Goal: Information Seeking & Learning: Learn about a topic

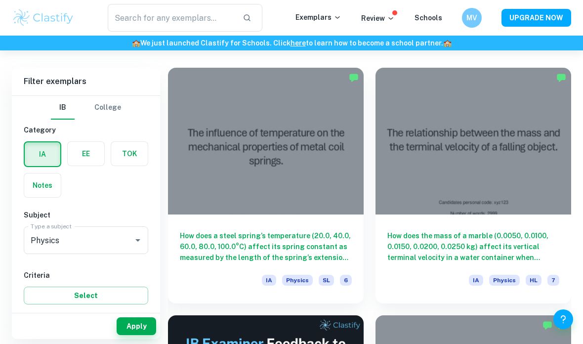
scroll to position [1, 0]
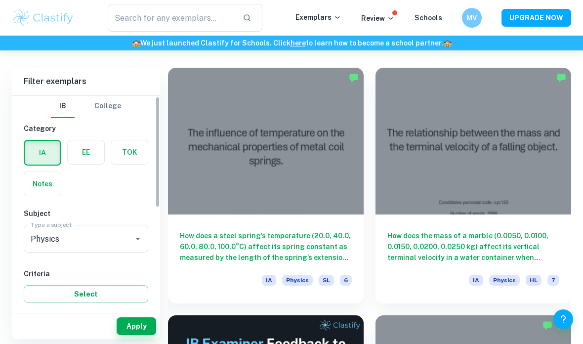
click at [34, 337] on input "7" at bounding box center [39, 341] width 20 height 20
checkbox input "true"
click at [129, 335] on button "Apply" at bounding box center [137, 326] width 40 height 18
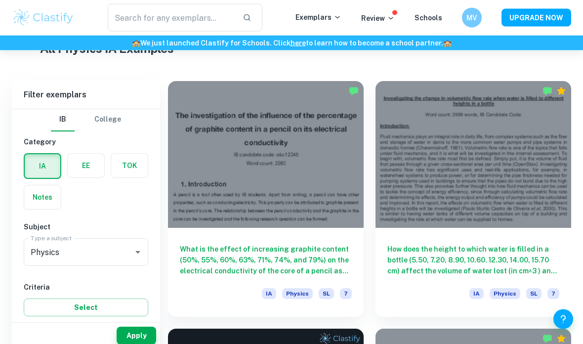
scroll to position [261, 0]
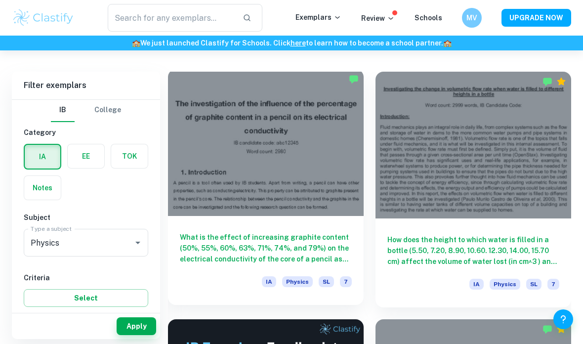
click at [198, 218] on div "What is the effect of increasing graphite content (50%, 55%, 60%, 63%, 71%, 74%…" at bounding box center [266, 260] width 196 height 89
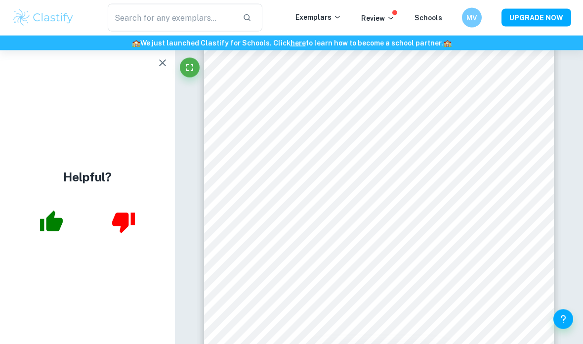
scroll to position [1283, 0]
click at [169, 68] on button "button" at bounding box center [163, 63] width 20 height 20
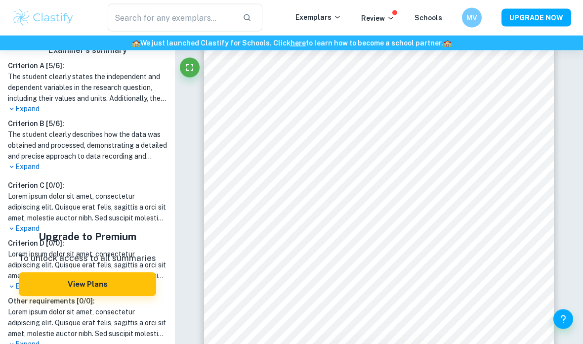
scroll to position [1178, 0]
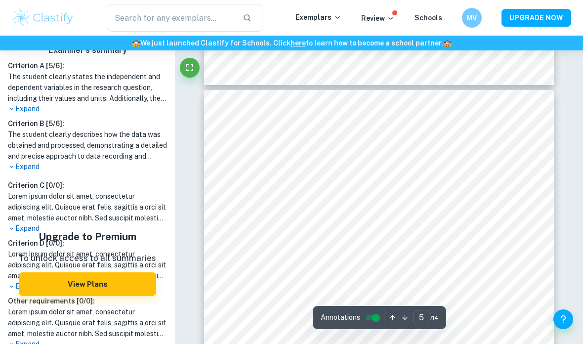
type input "4"
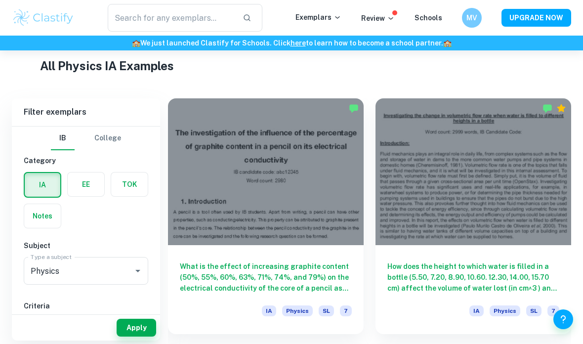
scroll to position [233, 0]
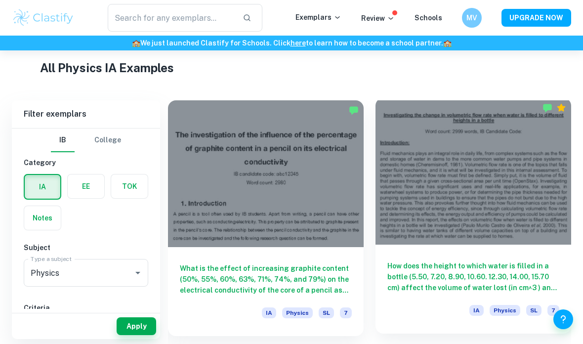
click at [553, 226] on div at bounding box center [473, 171] width 196 height 147
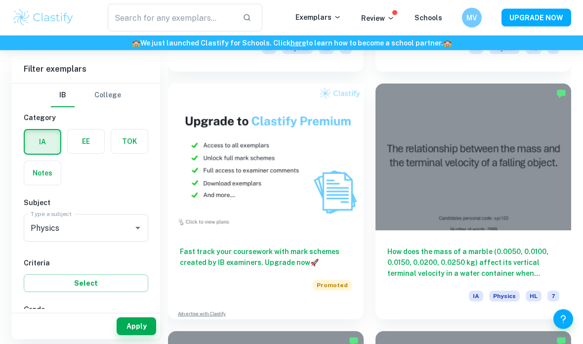
scroll to position [992, 0]
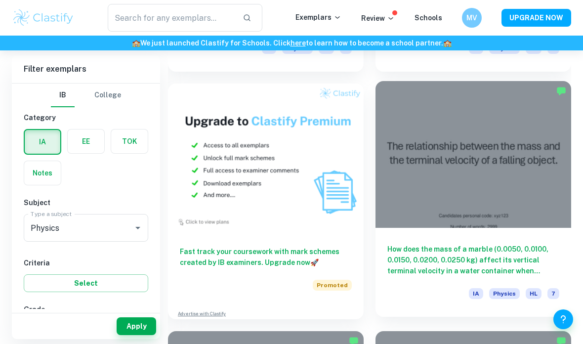
click at [553, 253] on h6 "How does the mass of a marble (0.0050, 0.0100, 0.0150, 0.0200, 0.0250 kg) affec…" at bounding box center [473, 260] width 172 height 33
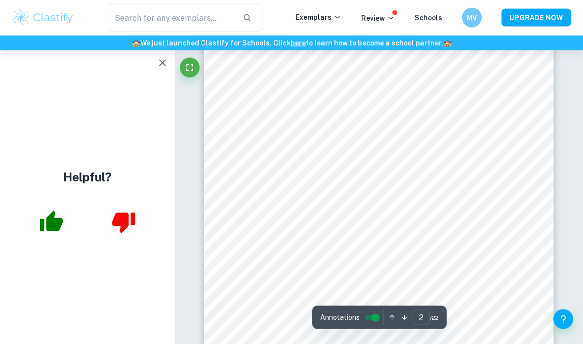
scroll to position [675, 0]
click at [160, 65] on icon "button" at bounding box center [162, 62] width 7 height 7
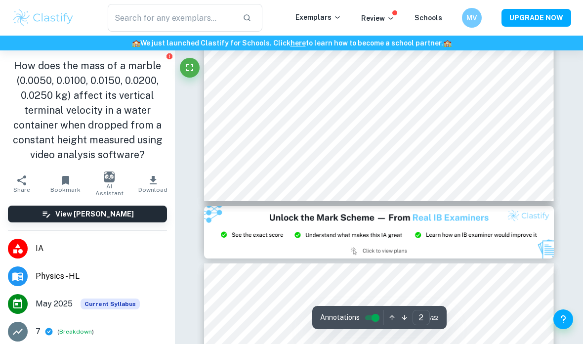
type input "3"
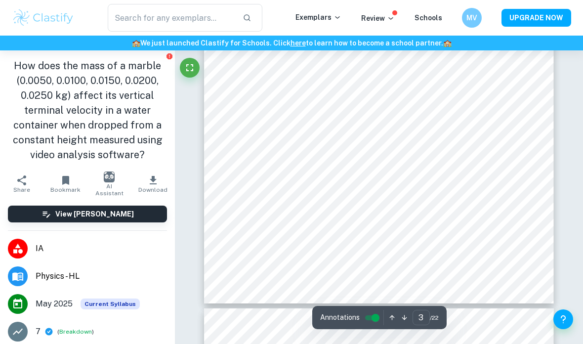
scroll to position [1361, 0]
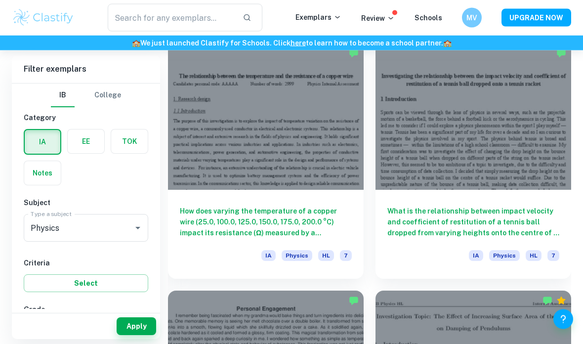
scroll to position [1278, 0]
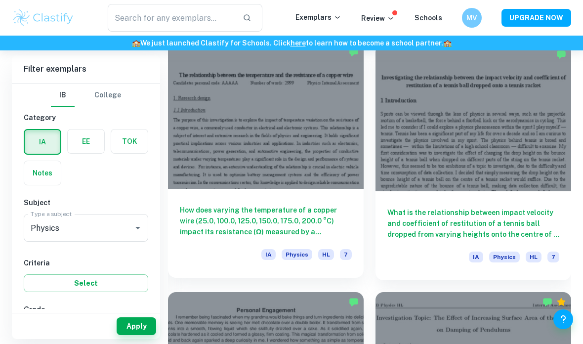
click at [336, 171] on div at bounding box center [266, 115] width 196 height 147
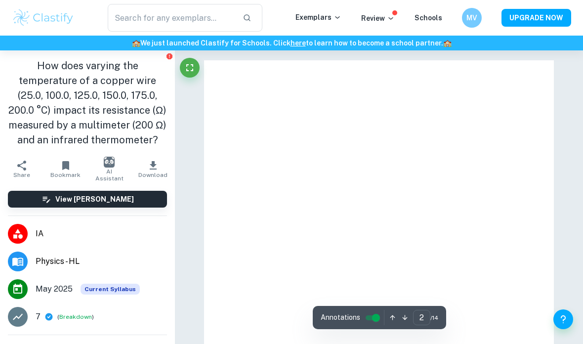
type input "1"
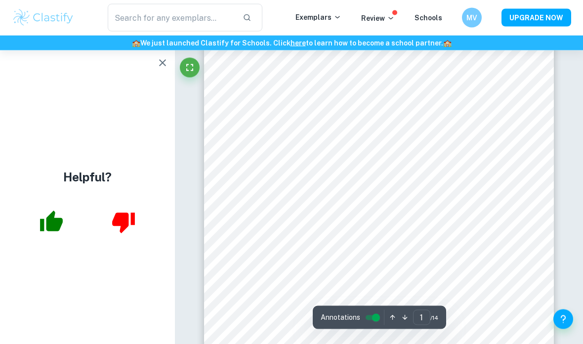
scroll to position [78, 0]
click at [164, 67] on icon "button" at bounding box center [163, 63] width 12 height 12
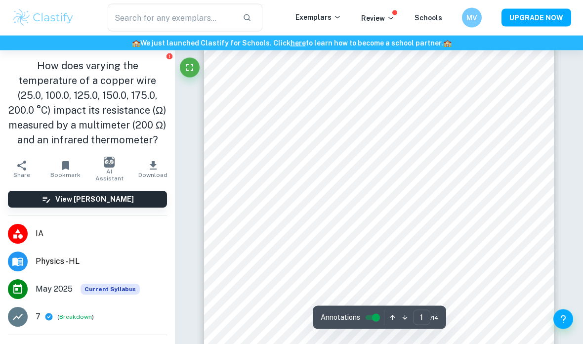
scroll to position [92, 0]
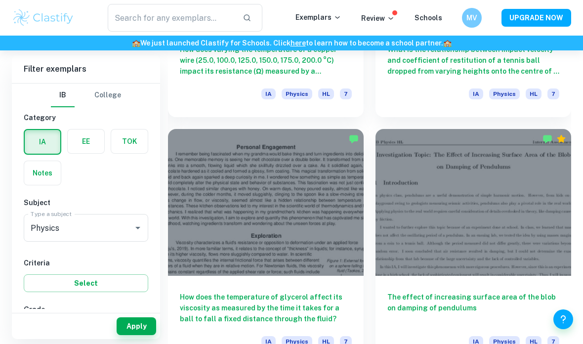
scroll to position [1489, 0]
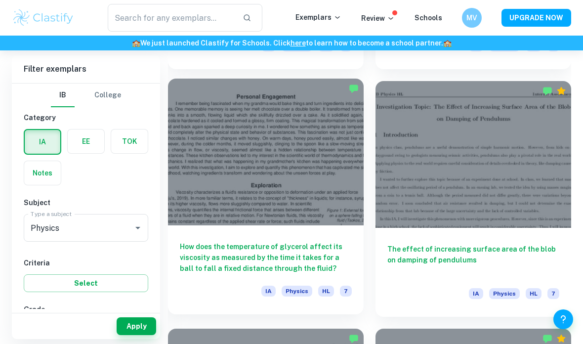
click at [204, 223] on div at bounding box center [266, 152] width 196 height 147
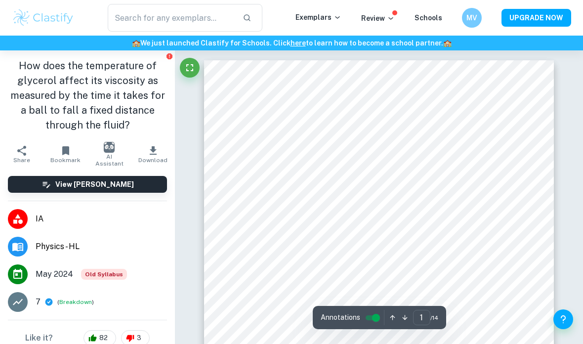
scroll to position [15, 0]
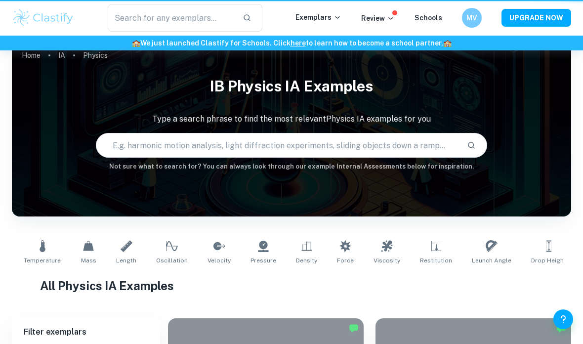
scroll to position [1529, 0]
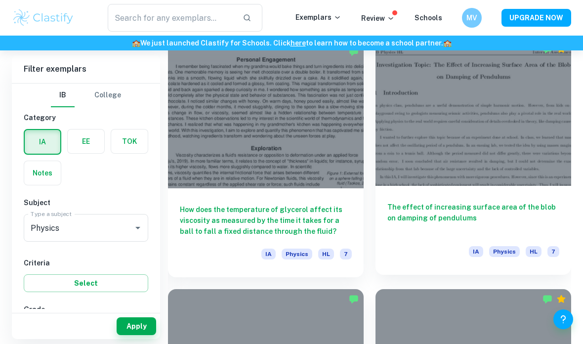
click at [437, 218] on h6 "The effect of increasing surface area of the blob on damping of pendulums" at bounding box center [473, 218] width 172 height 33
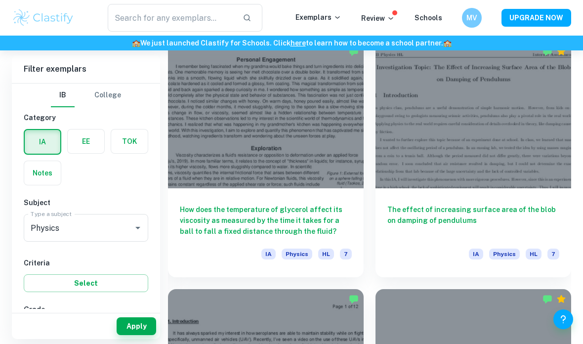
scroll to position [1513, 0]
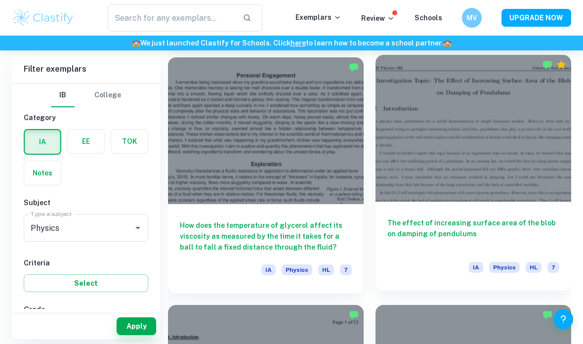
click at [496, 145] on div at bounding box center [473, 128] width 196 height 147
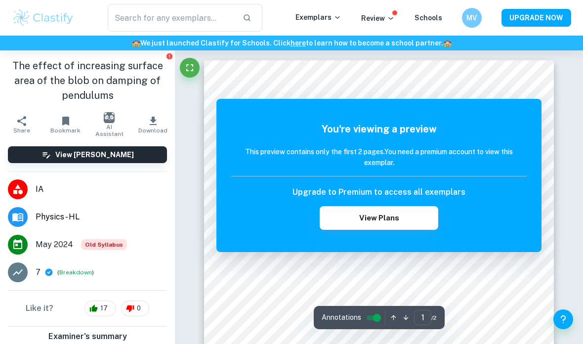
scroll to position [10, 0]
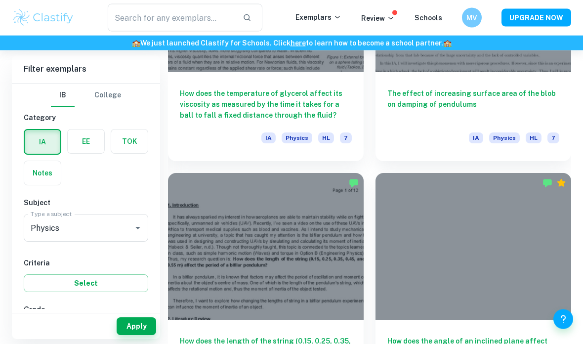
scroll to position [1645, 0]
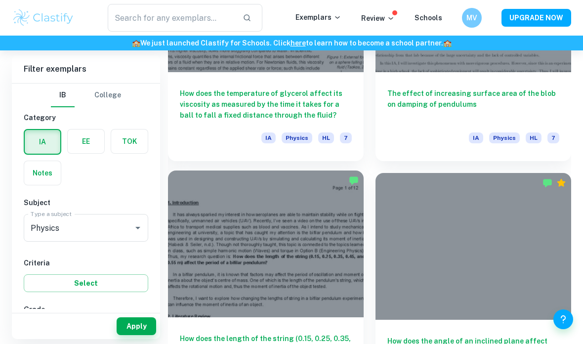
click at [191, 291] on div at bounding box center [266, 243] width 196 height 147
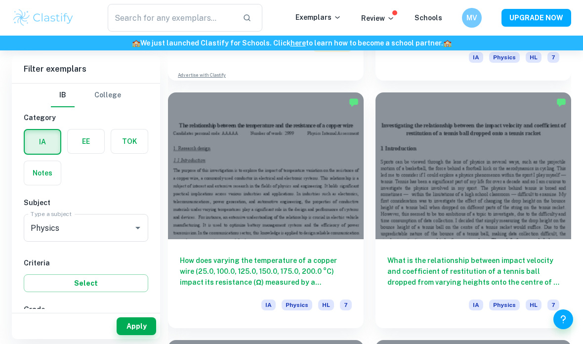
scroll to position [1230, 0]
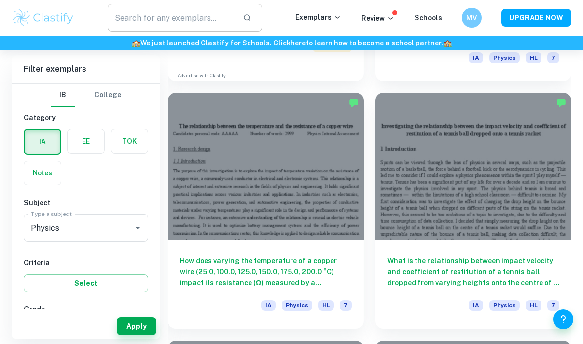
click at [217, 17] on input "text" at bounding box center [171, 18] width 127 height 28
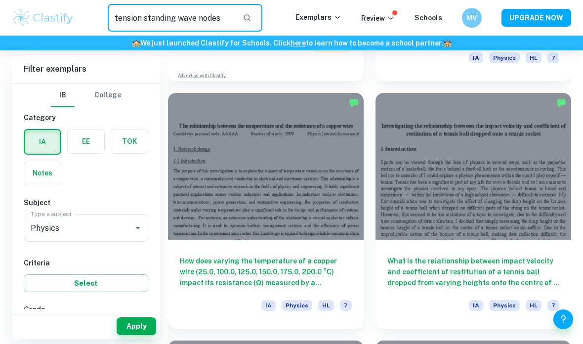
type input "tension standing wave nodes"
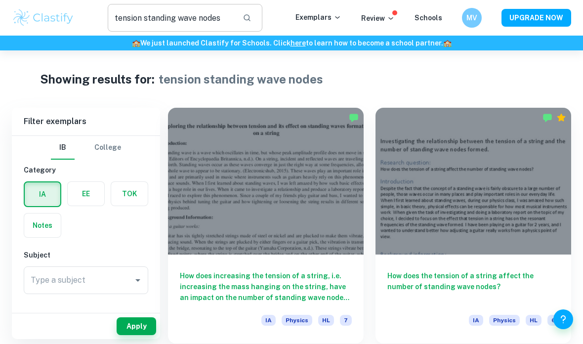
scroll to position [9, 0]
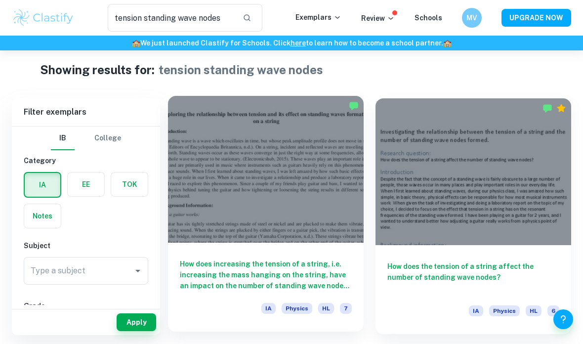
click at [336, 255] on div "How does increasing the tension of a string, i.e. increasing the mass hanging o…" at bounding box center [266, 287] width 196 height 89
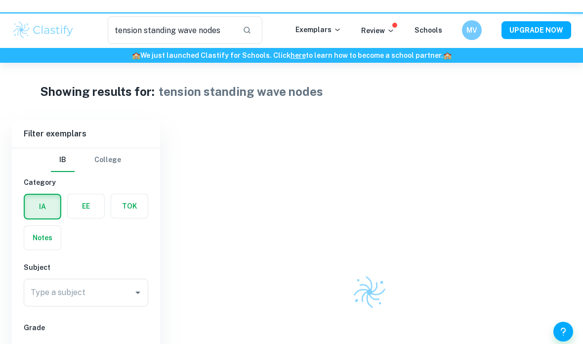
type input "tension standing wave nodes"
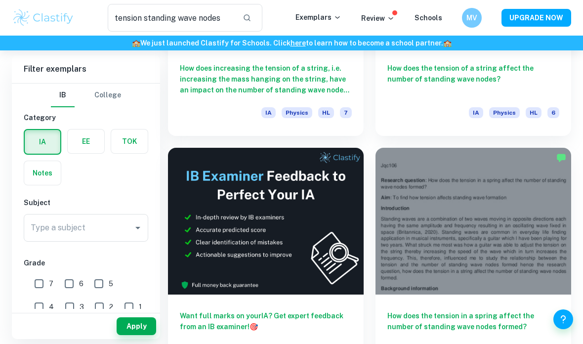
scroll to position [247, 0]
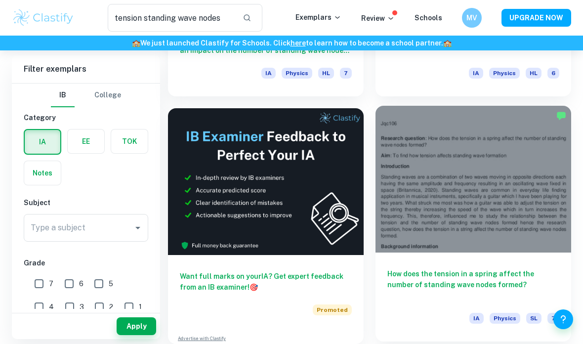
click at [518, 175] on div at bounding box center [473, 179] width 196 height 147
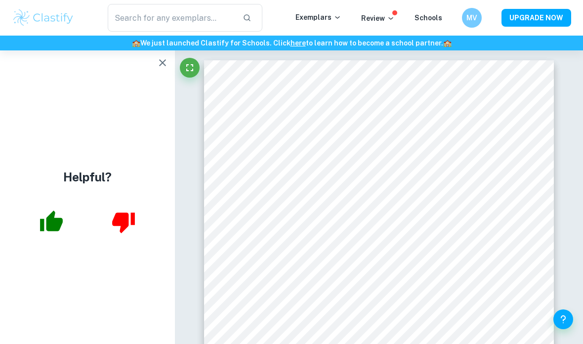
scroll to position [4, 0]
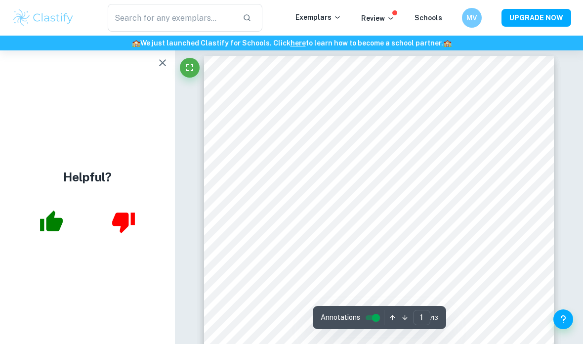
click at [159, 63] on icon "button" at bounding box center [163, 63] width 12 height 12
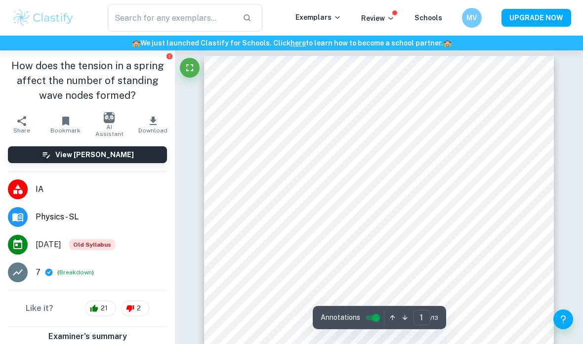
scroll to position [0, 0]
